Goal: Obtain resource: Obtain resource

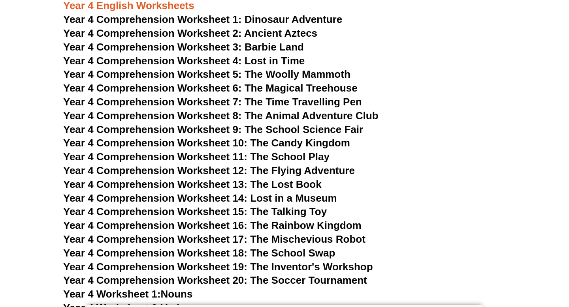
scroll to position [3140, 0]
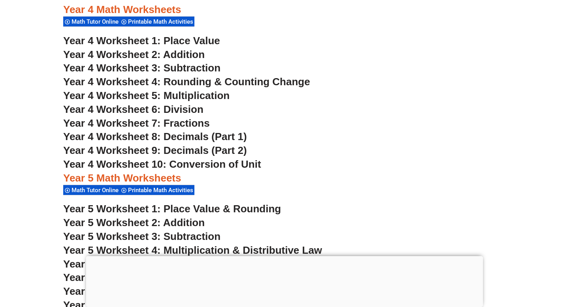
click at [218, 97] on span "Year 4 Worksheet 5: Multiplication" at bounding box center [146, 96] width 166 height 12
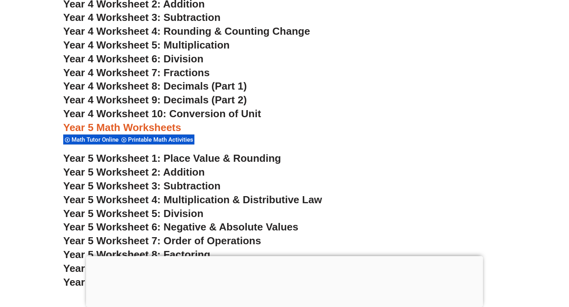
scroll to position [1410, 0]
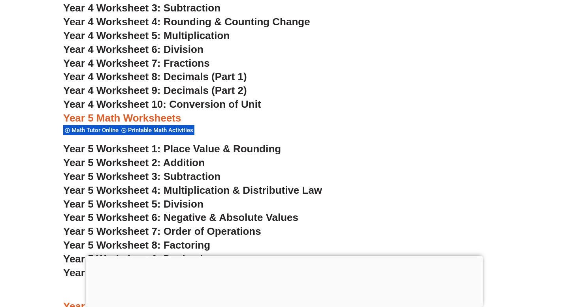
click at [232, 91] on span "Year 4 Worksheet 9: Decimals (Part 2)" at bounding box center [155, 91] width 184 height 12
